Goal: Transaction & Acquisition: Purchase product/service

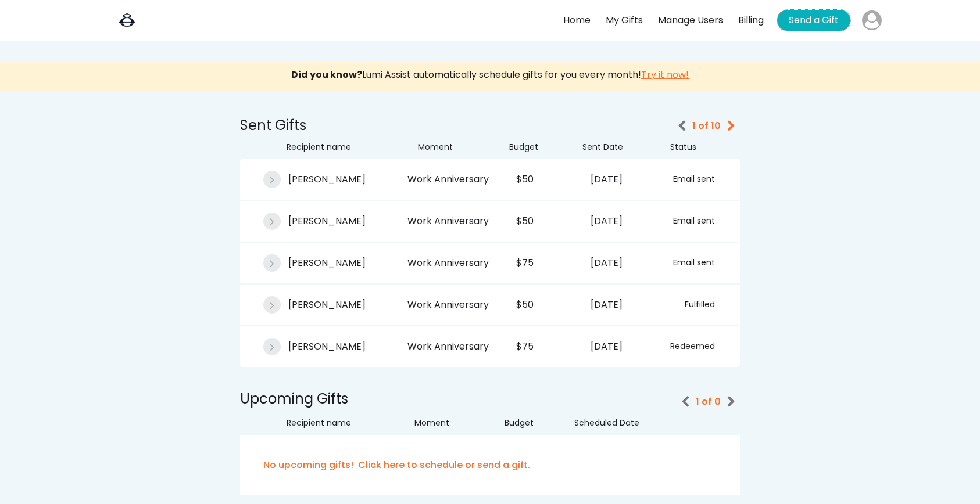
click at [794, 17] on button "Send a Gift" at bounding box center [813, 20] width 73 height 21
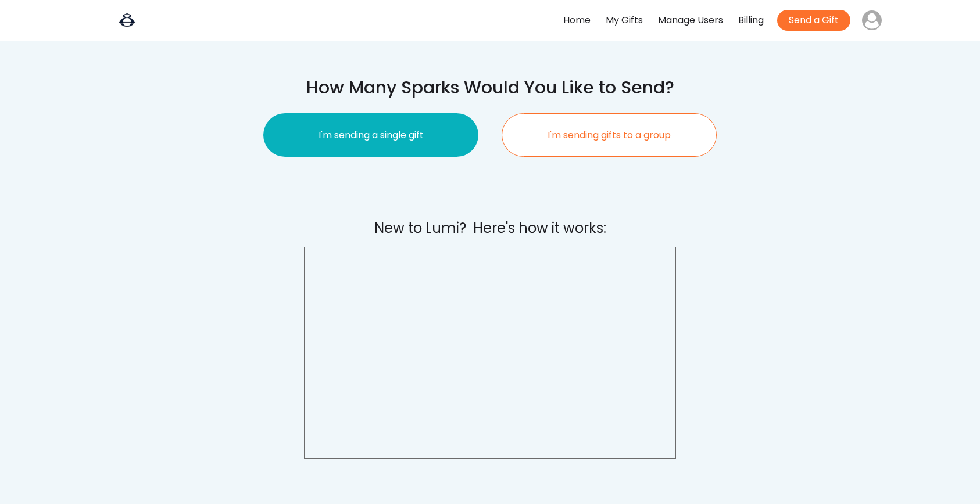
click at [428, 130] on button "I'm sending a single gift" at bounding box center [370, 135] width 215 height 44
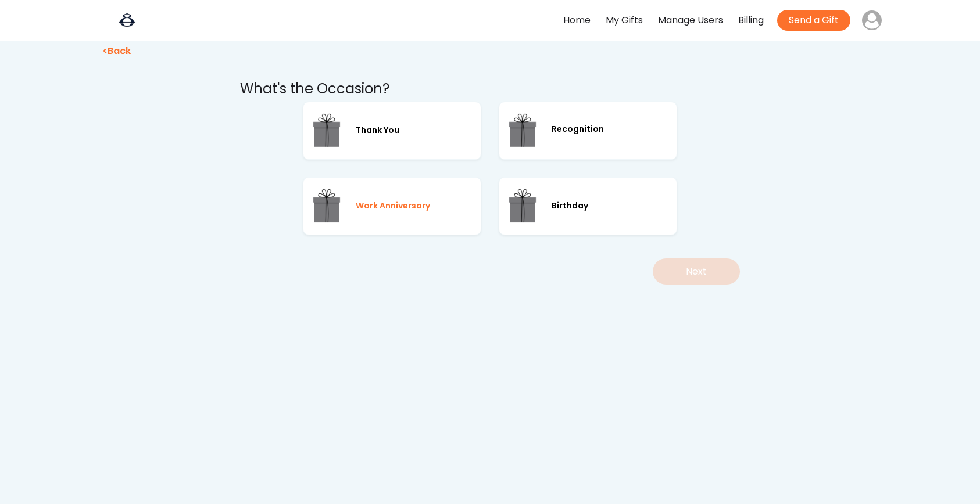
click at [410, 197] on div "Work Anniversary" at bounding box center [392, 206] width 178 height 58
click at [685, 273] on button "Next" at bounding box center [696, 272] width 87 height 26
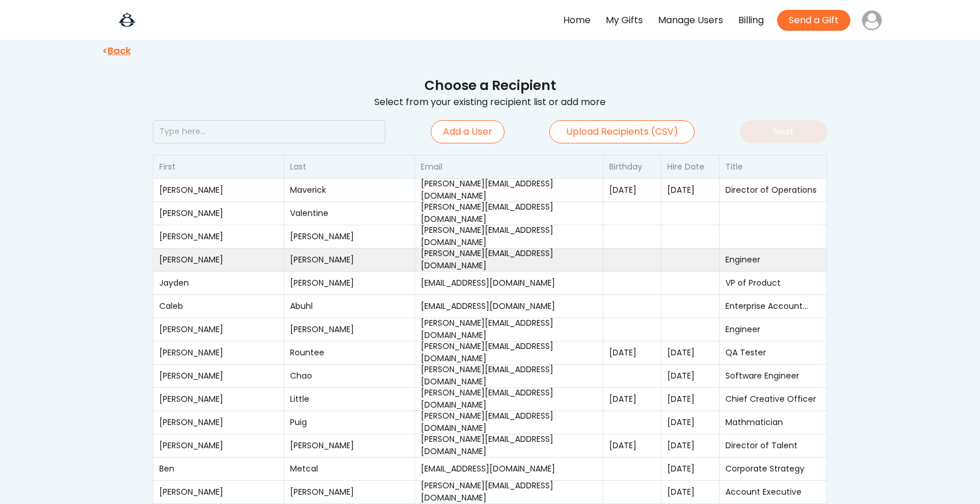
click at [213, 264] on div "Walter" at bounding box center [218, 260] width 119 height 12
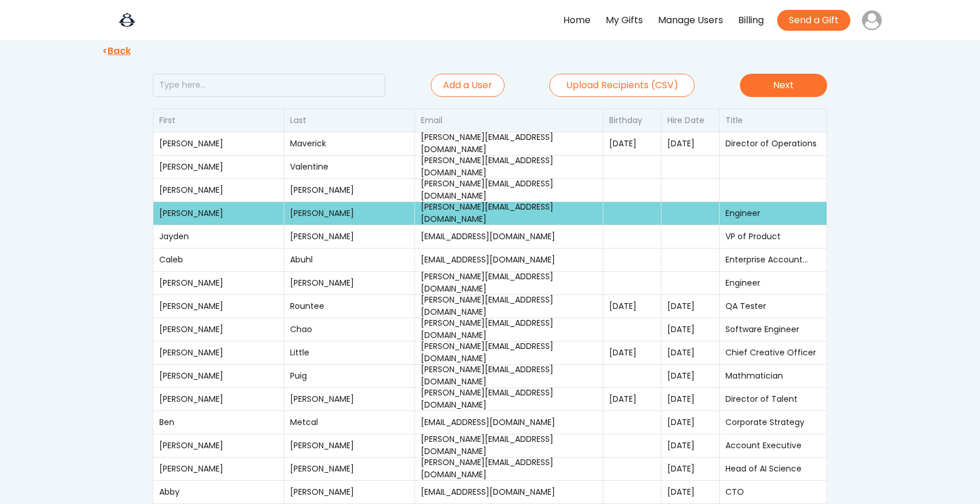
scroll to position [28, 0]
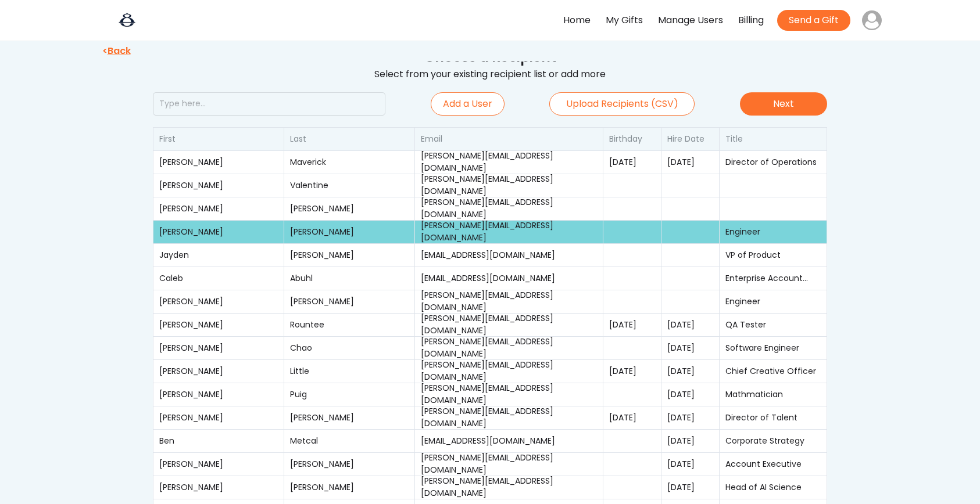
click at [812, 107] on button "Next" at bounding box center [783, 103] width 87 height 23
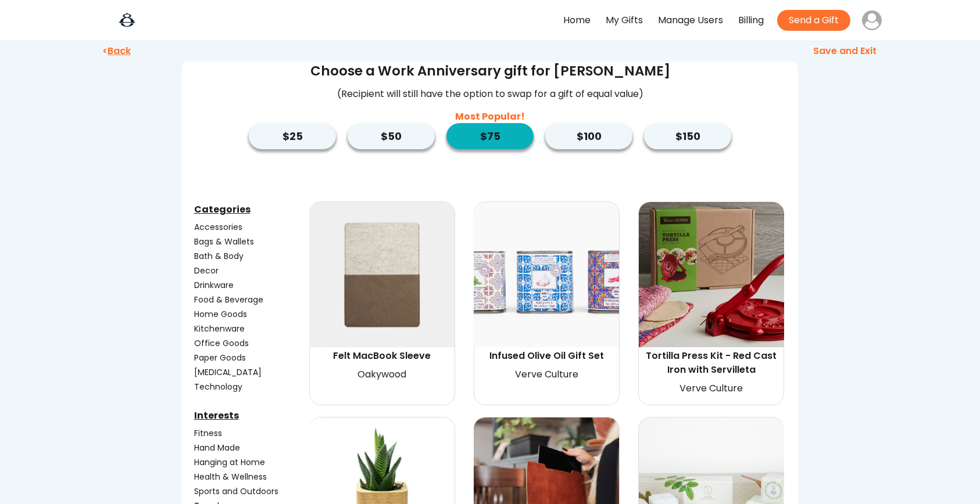
click at [404, 137] on button "$50" at bounding box center [390, 136] width 87 height 26
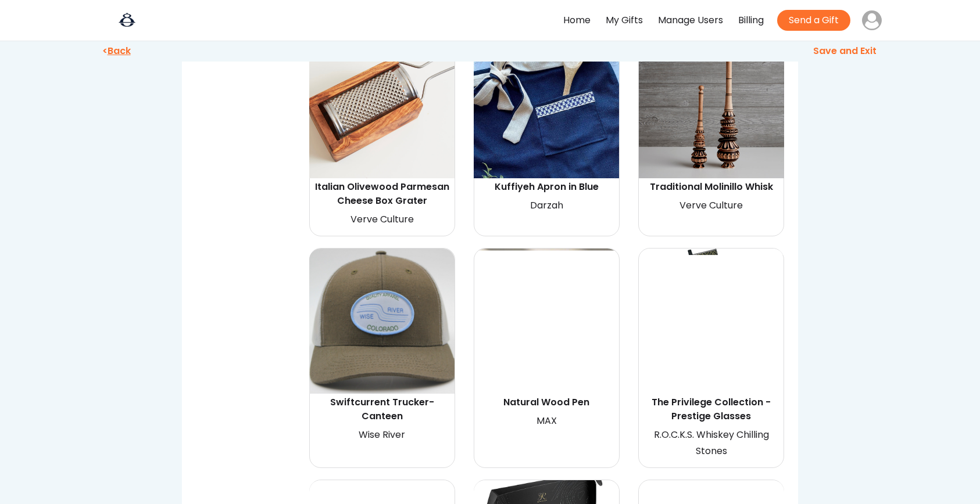
scroll to position [14849, 0]
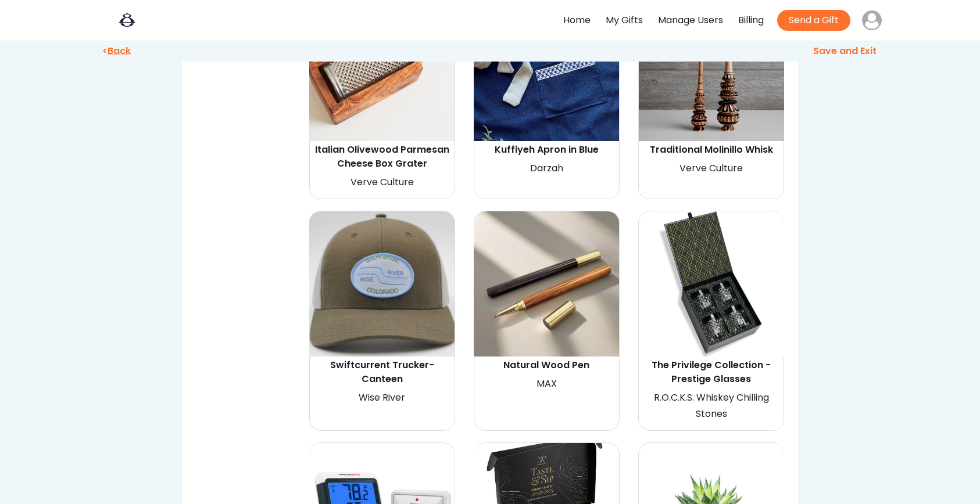
click at [361, 359] on div "Swiftcurrent Trucker- Canteen" at bounding box center [382, 373] width 142 height 28
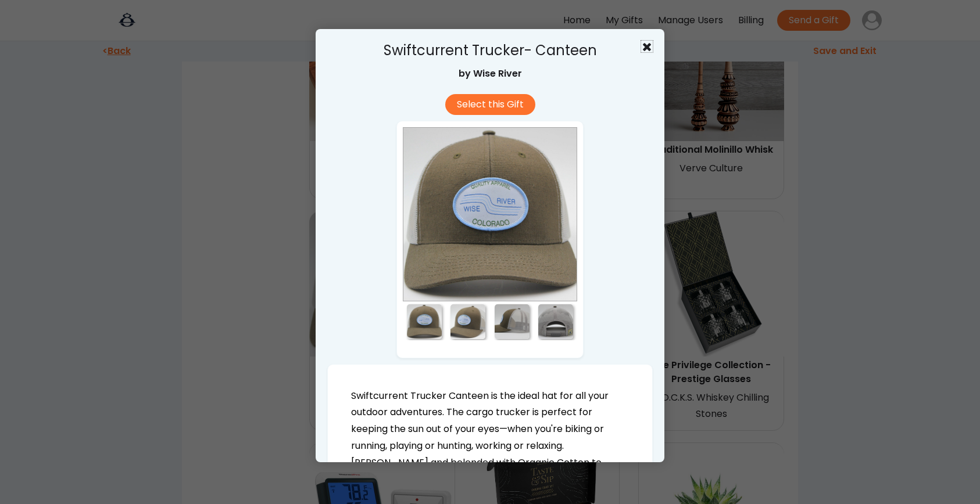
click at [649, 44] on use at bounding box center [647, 47] width 8 height 8
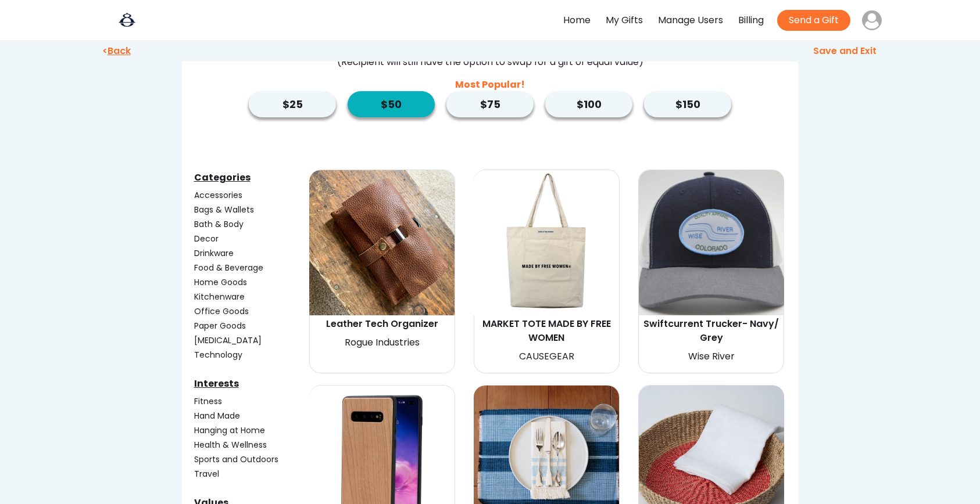
scroll to position [0, 0]
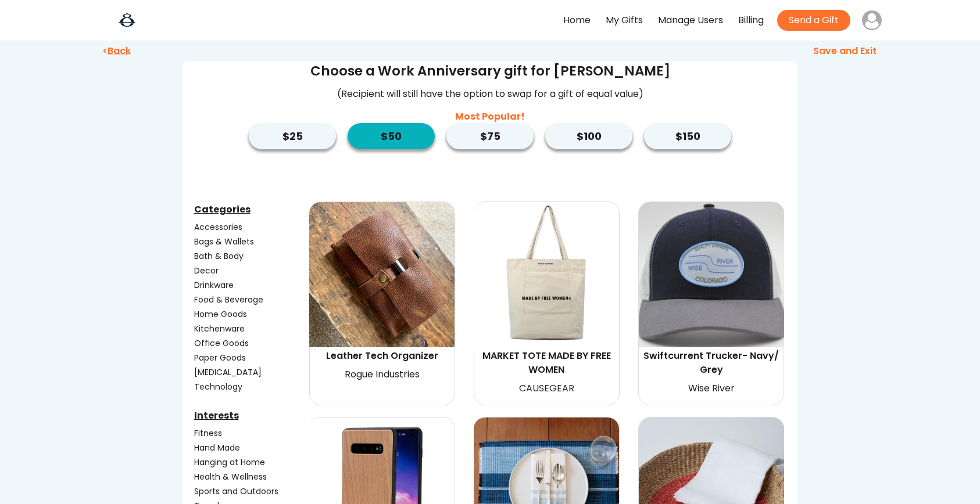
click at [689, 248] on img at bounding box center [711, 274] width 145 height 145
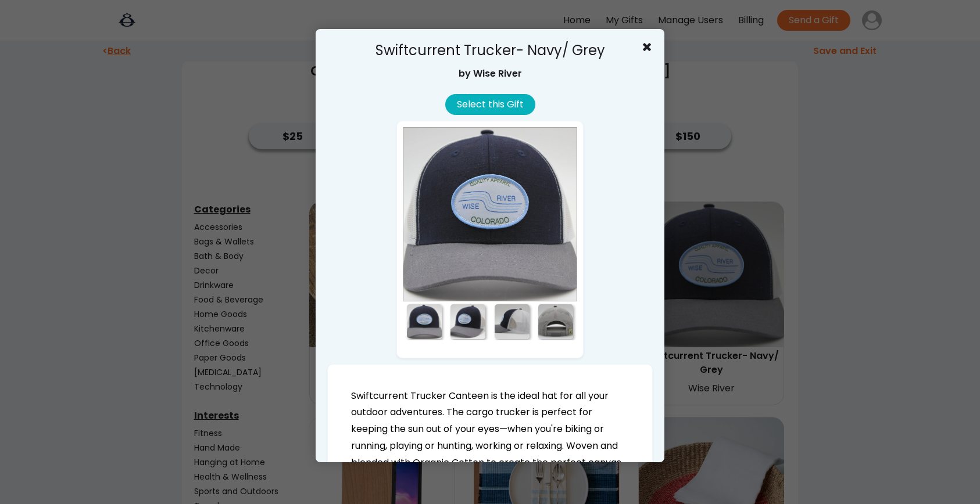
click at [504, 94] on button "Select this Gift" at bounding box center [490, 104] width 90 height 21
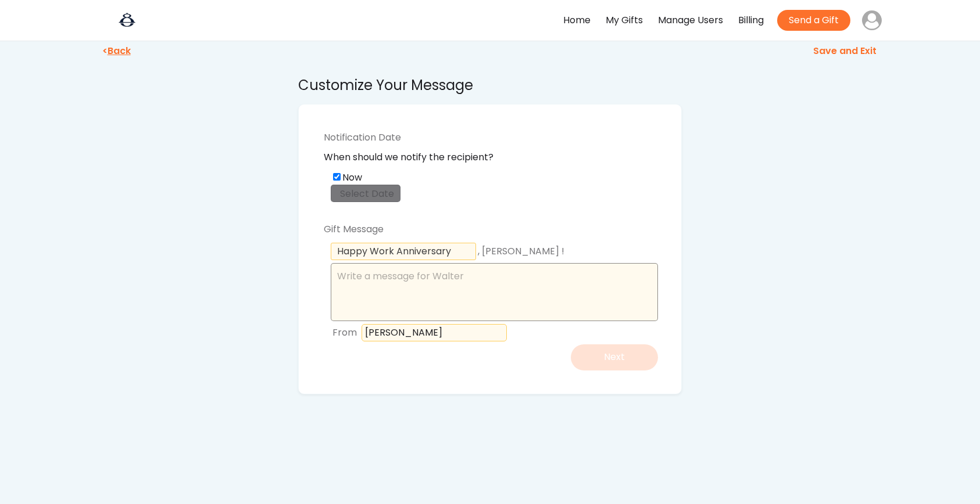
click at [386, 293] on textarea at bounding box center [494, 292] width 327 height 58
paste textarea "We truly appreciate all the hard work, dedication, and positive energy you brin…"
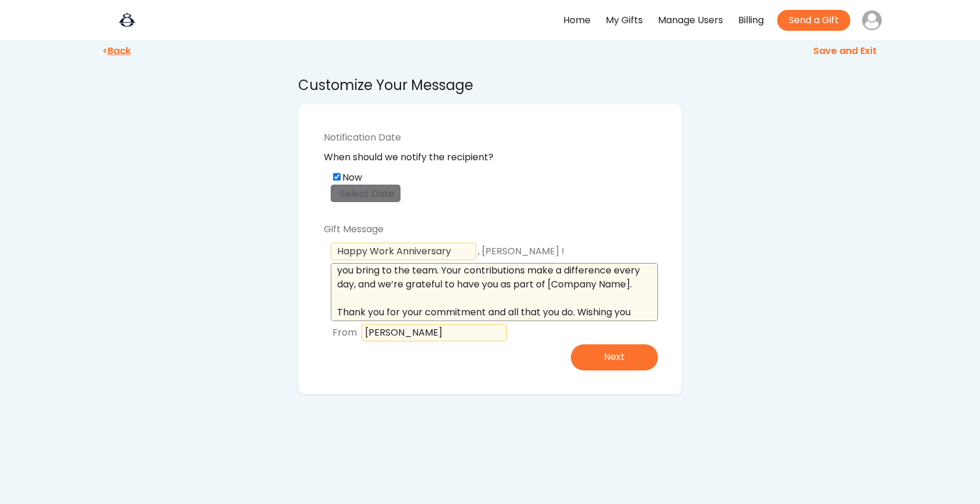
scroll to position [24, 0]
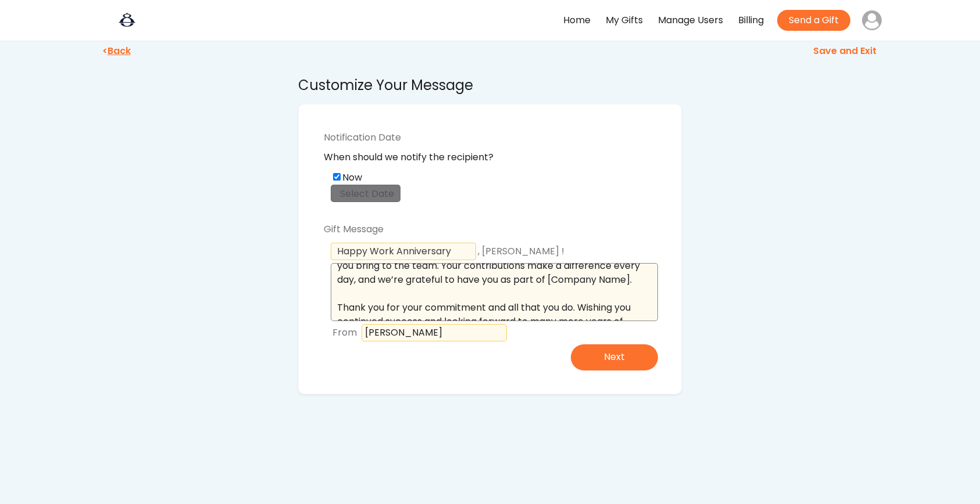
click at [368, 294] on textarea "We truly appreciate all the hard work, dedication, and positive energy you brin…" at bounding box center [494, 292] width 327 height 58
click at [414, 298] on textarea "We truly appreciate all the hard work, dedication, and positive energy you brin…" at bounding box center [494, 292] width 327 height 58
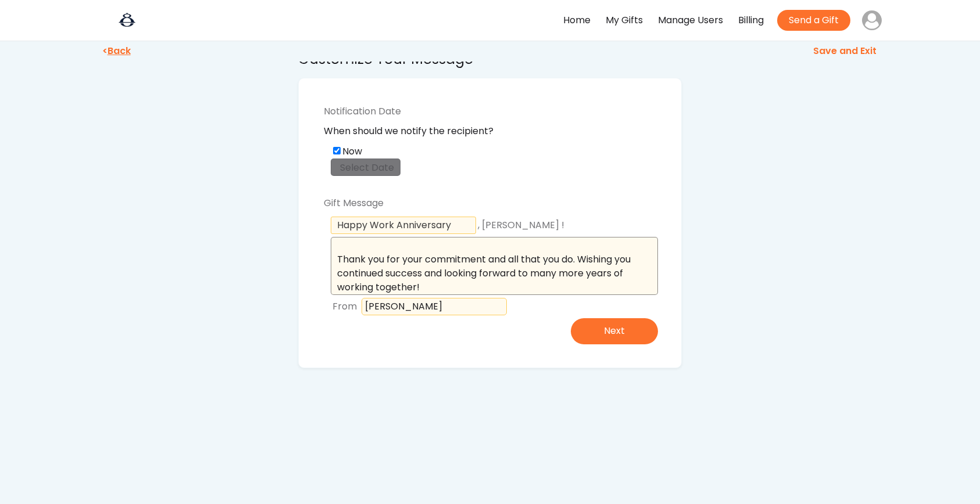
scroll to position [28, 0]
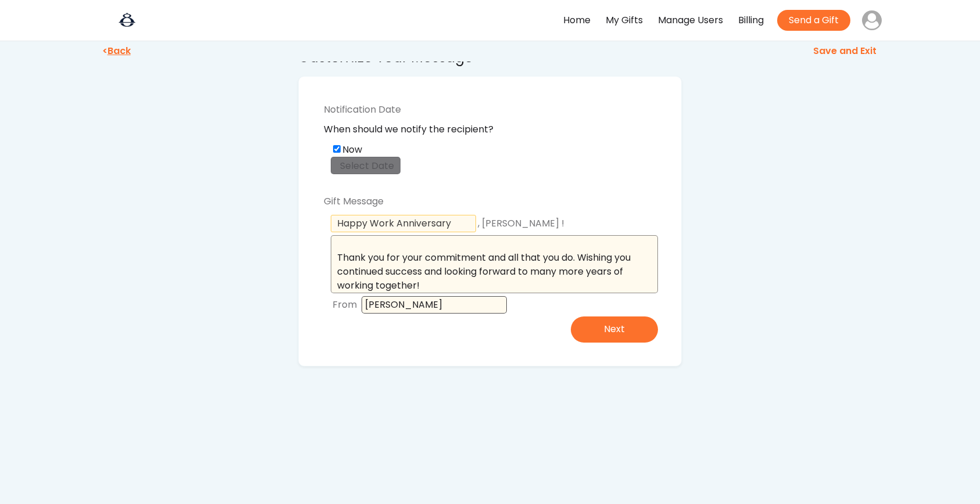
type textarea "We truly appreciate all the hard work, dedication, and positive energy you brin…"
drag, startPoint x: 429, startPoint y: 303, endPoint x: 353, endPoint y: 303, distance: 76.1
click at [353, 303] on div "From" at bounding box center [494, 304] width 327 height 23
type input "Alembic Technologies"
click at [619, 335] on button "Next" at bounding box center [614, 330] width 87 height 26
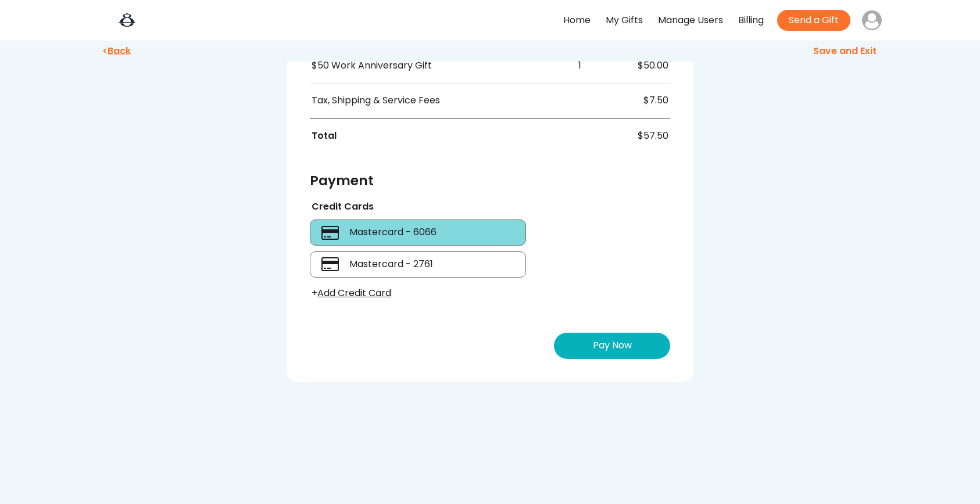
click at [611, 350] on button "Pay Now" at bounding box center [612, 346] width 116 height 26
